Goal: Task Accomplishment & Management: Complete application form

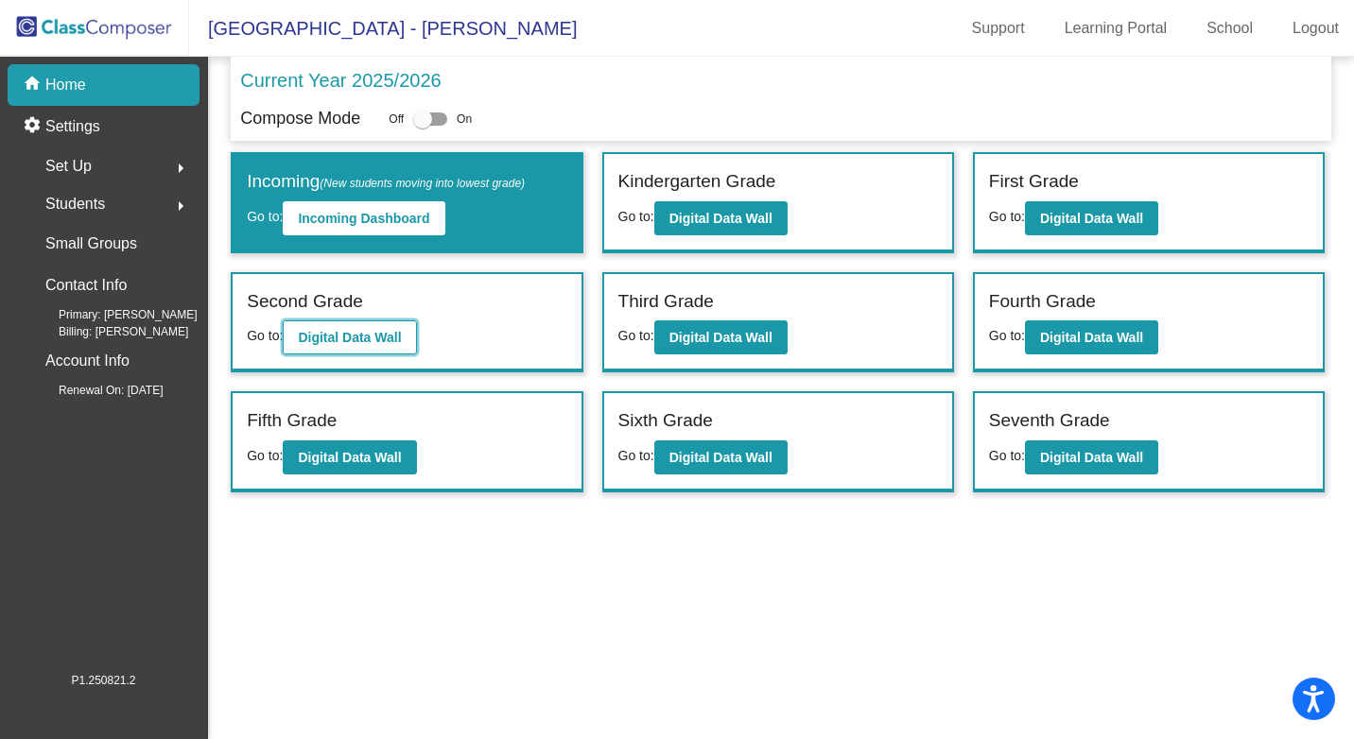
click at [308, 344] on b "Digital Data Wall" at bounding box center [349, 337] width 103 height 15
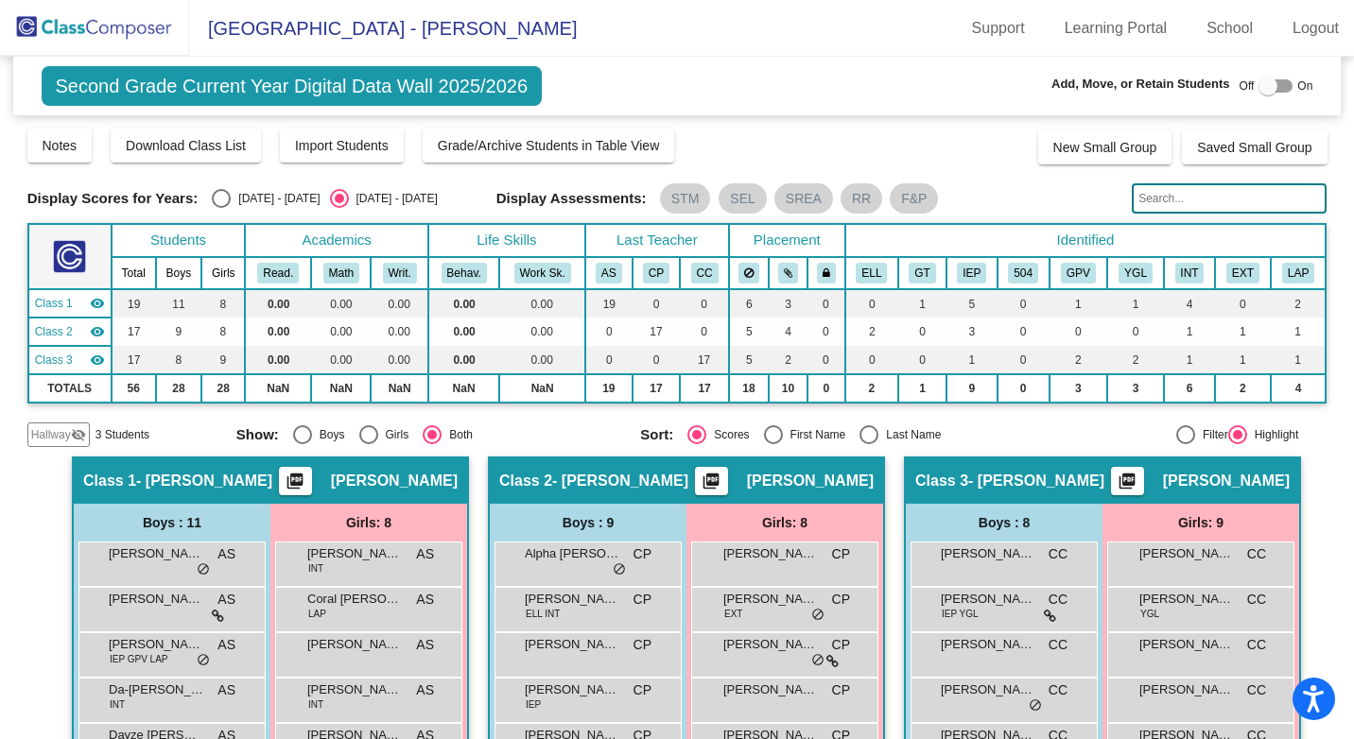
click at [1276, 85] on div at bounding box center [1275, 85] width 34 height 13
checkbox input "true"
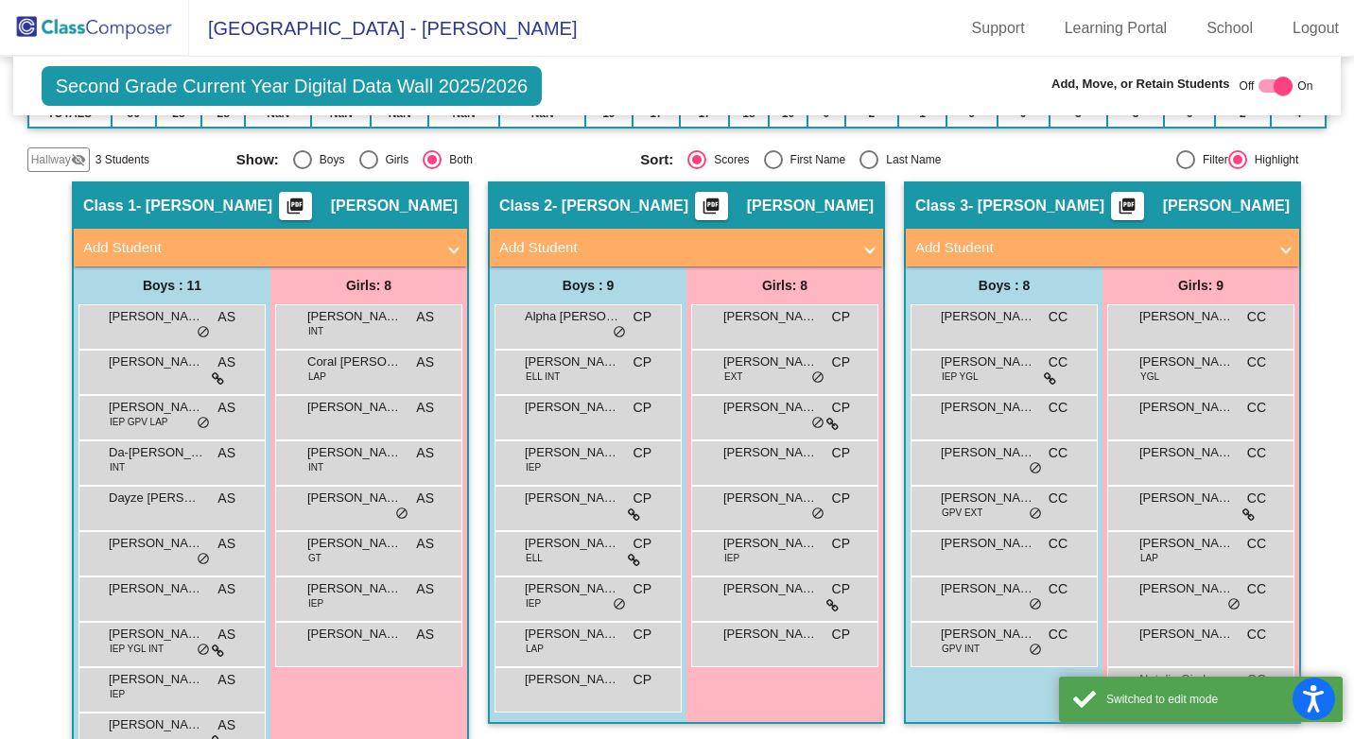
scroll to position [284, 0]
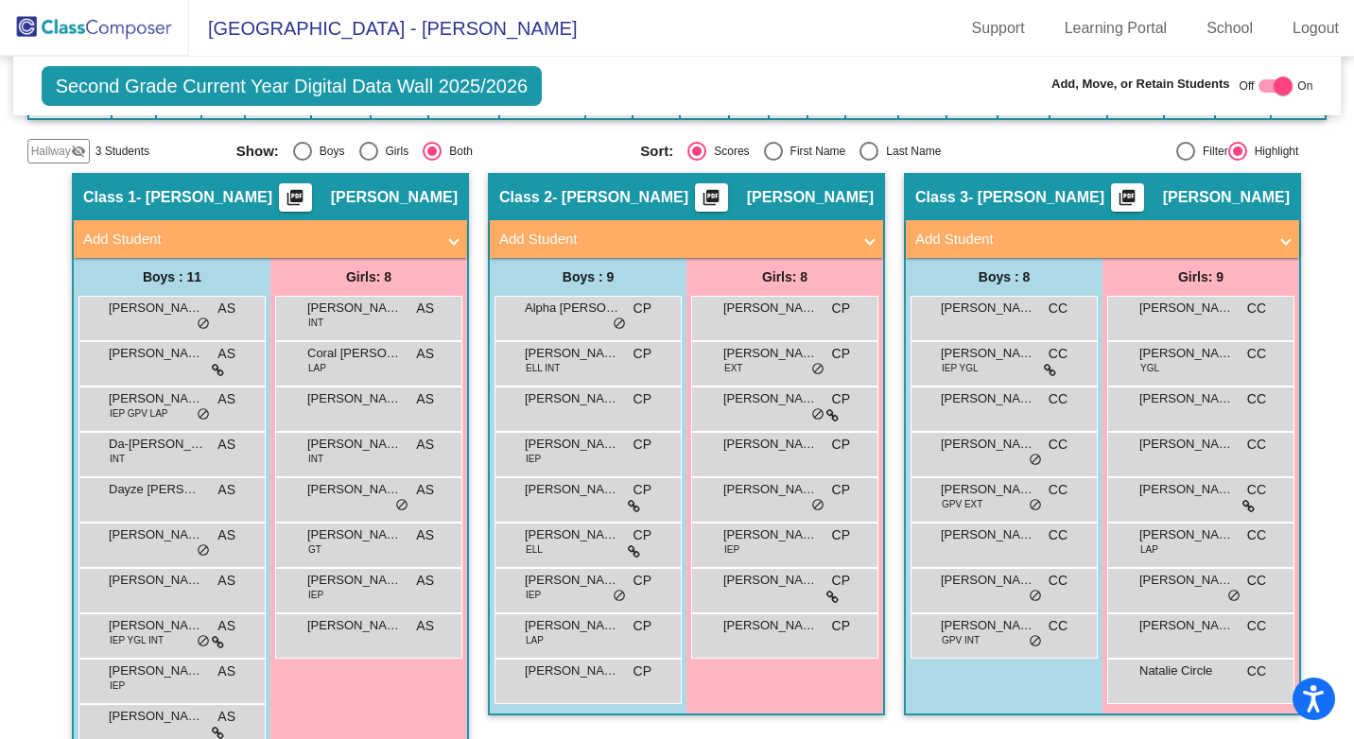
click at [866, 238] on span at bounding box center [870, 240] width 8 height 22
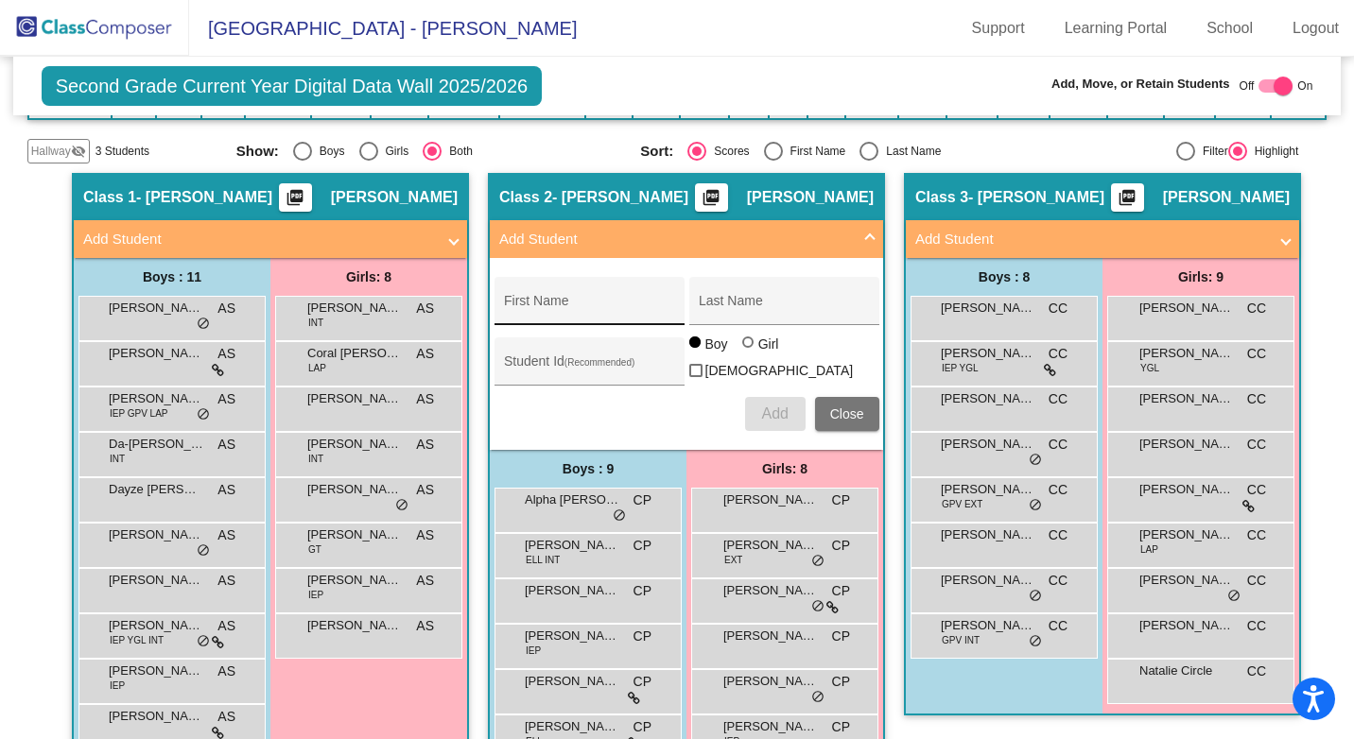
click at [516, 304] on input "First Name" at bounding box center [589, 308] width 170 height 15
type input "[PERSON_NAME]"
click at [701, 307] on input "Last Name" at bounding box center [784, 308] width 170 height 15
type input "B"
type input "Cheyenne"
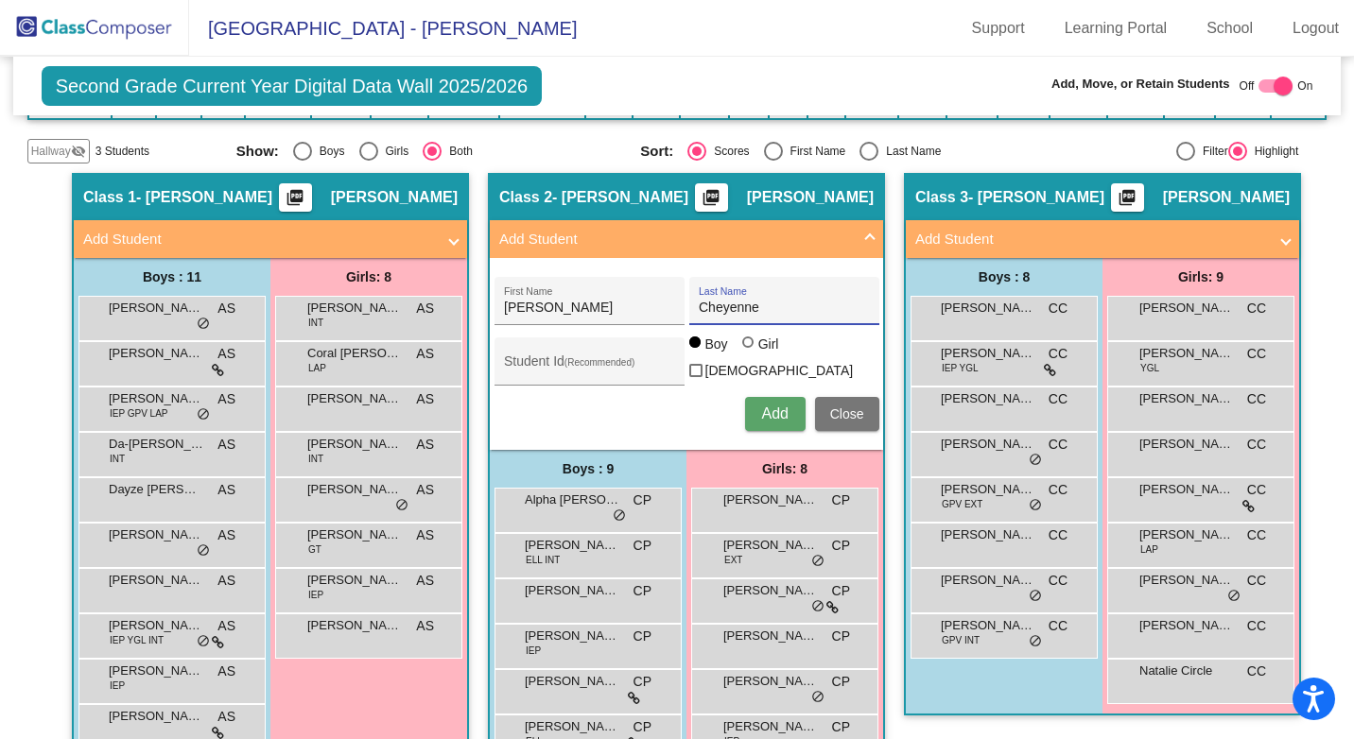
click at [742, 348] on div at bounding box center [747, 342] width 11 height 11
click at [749, 352] on input "Girl" at bounding box center [749, 352] width 1 height 1
radio input "true"
click at [773, 411] on span "Add" at bounding box center [774, 414] width 26 height 16
